Goal: Information Seeking & Learning: Learn about a topic

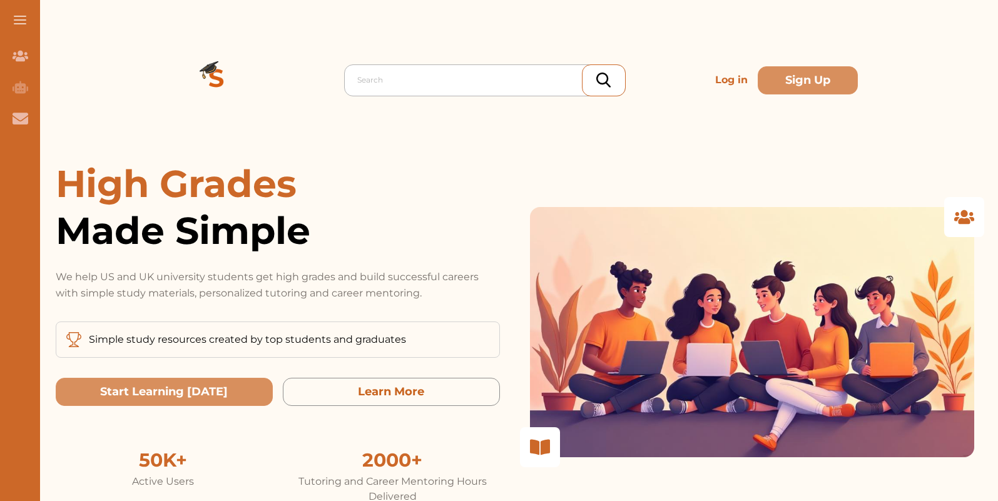
click at [391, 77] on div at bounding box center [487, 80] width 261 height 18
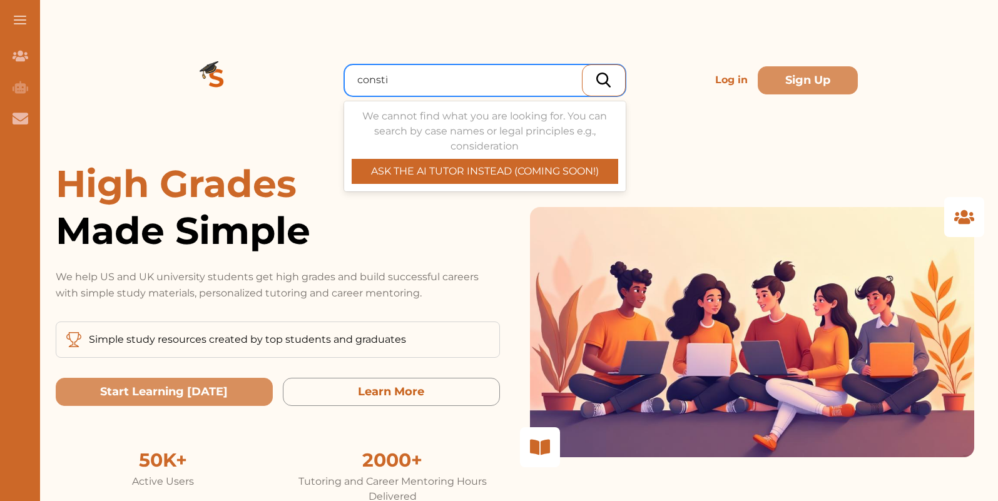
type input "constitu"
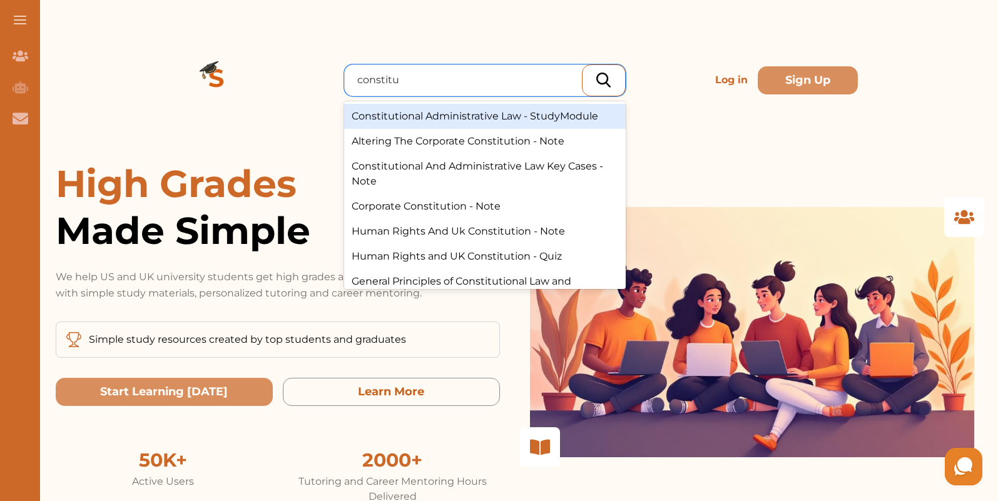
click at [513, 117] on div "Constitutional Administrative Law - StudyModule" at bounding box center [484, 116] width 281 height 25
